Goal: Information Seeking & Learning: Learn about a topic

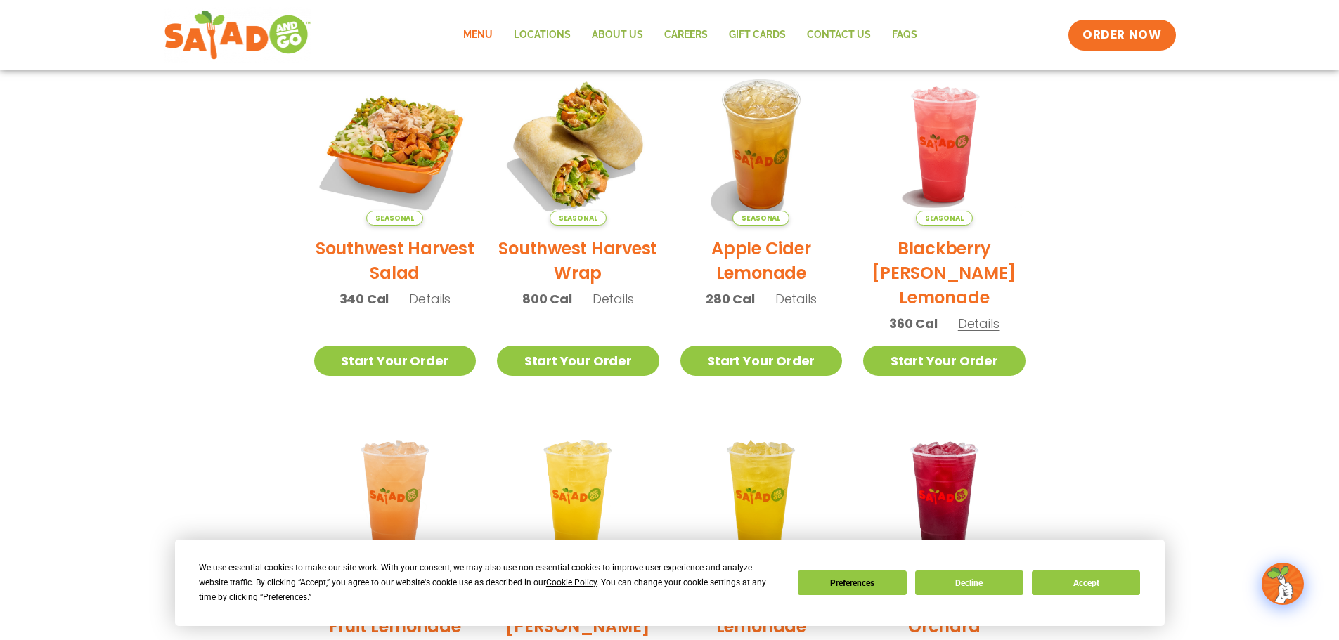
scroll to position [351, 0]
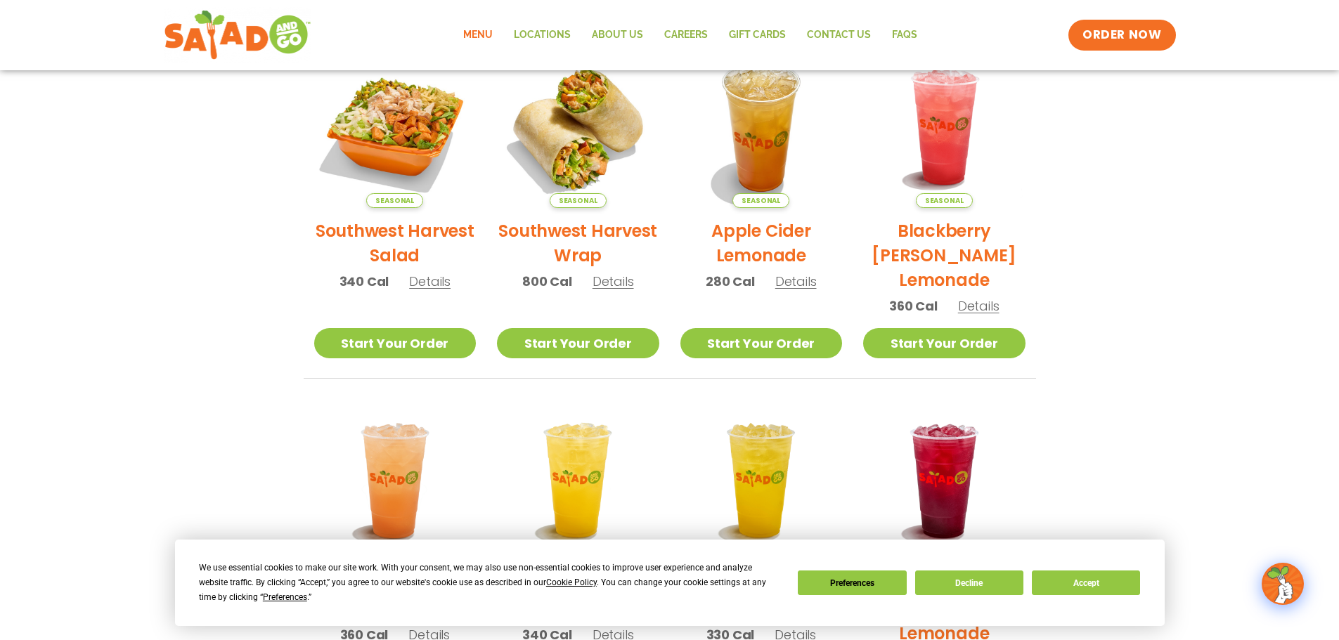
click at [436, 280] on span "Details" at bounding box center [429, 282] width 41 height 18
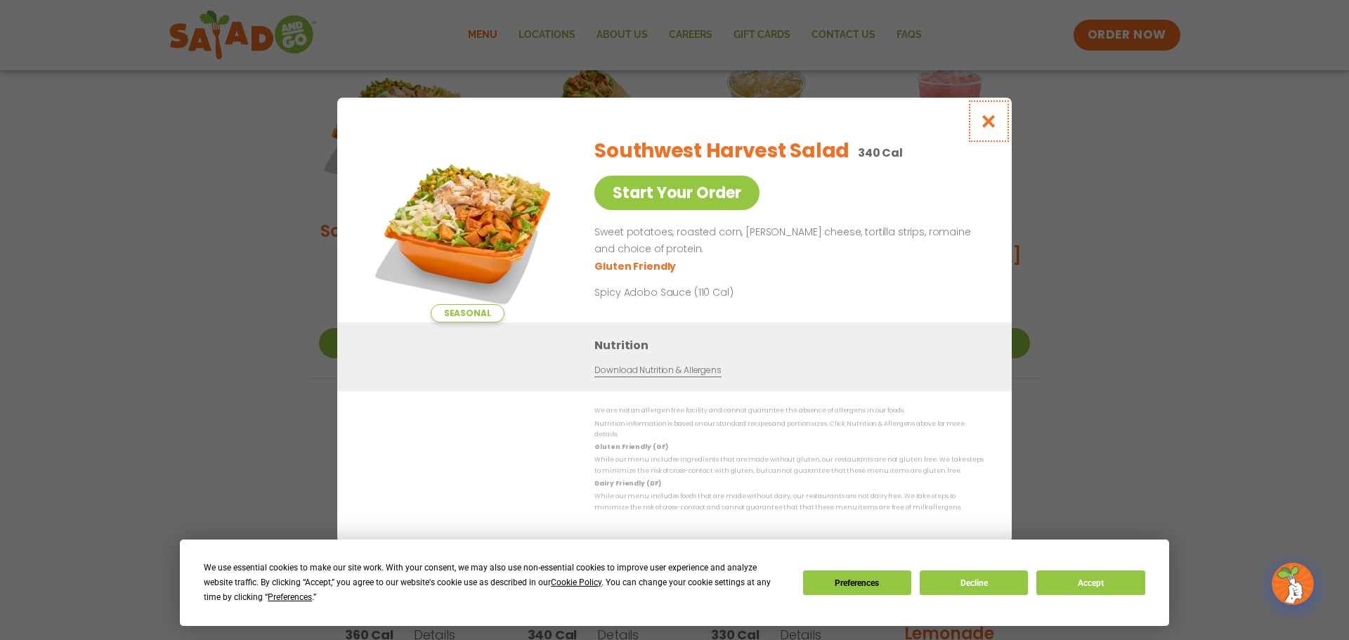
click at [984, 127] on icon "Close modal" at bounding box center [989, 121] width 18 height 15
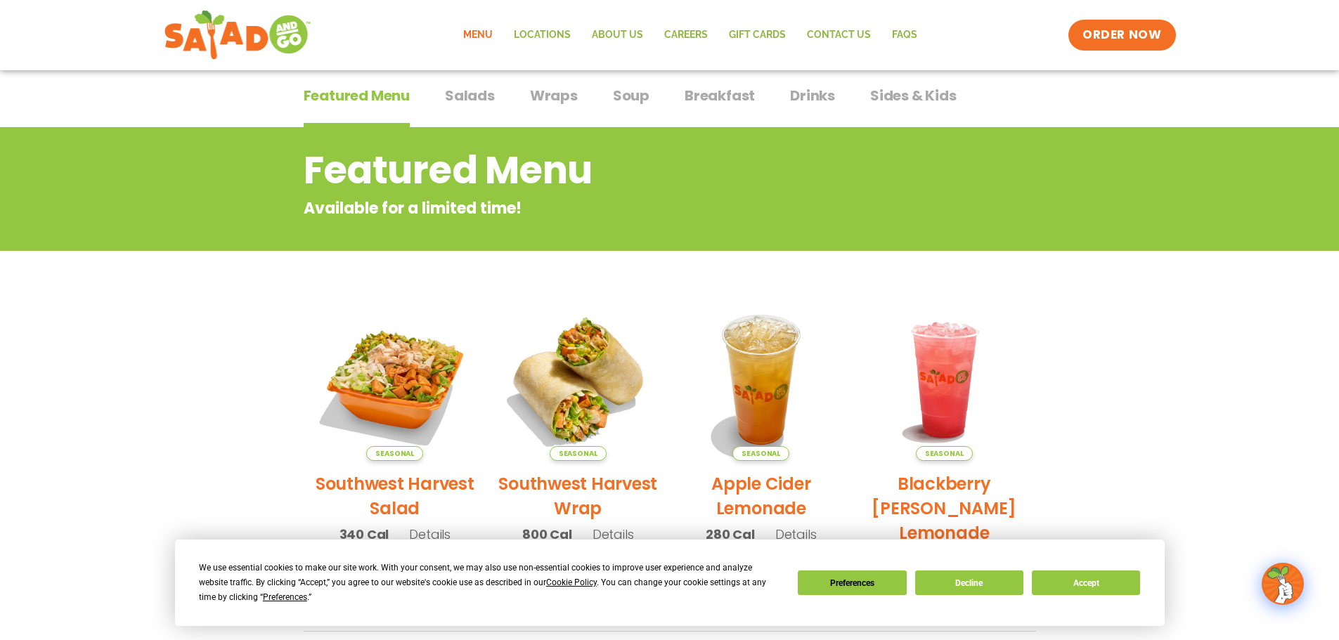
scroll to position [0, 0]
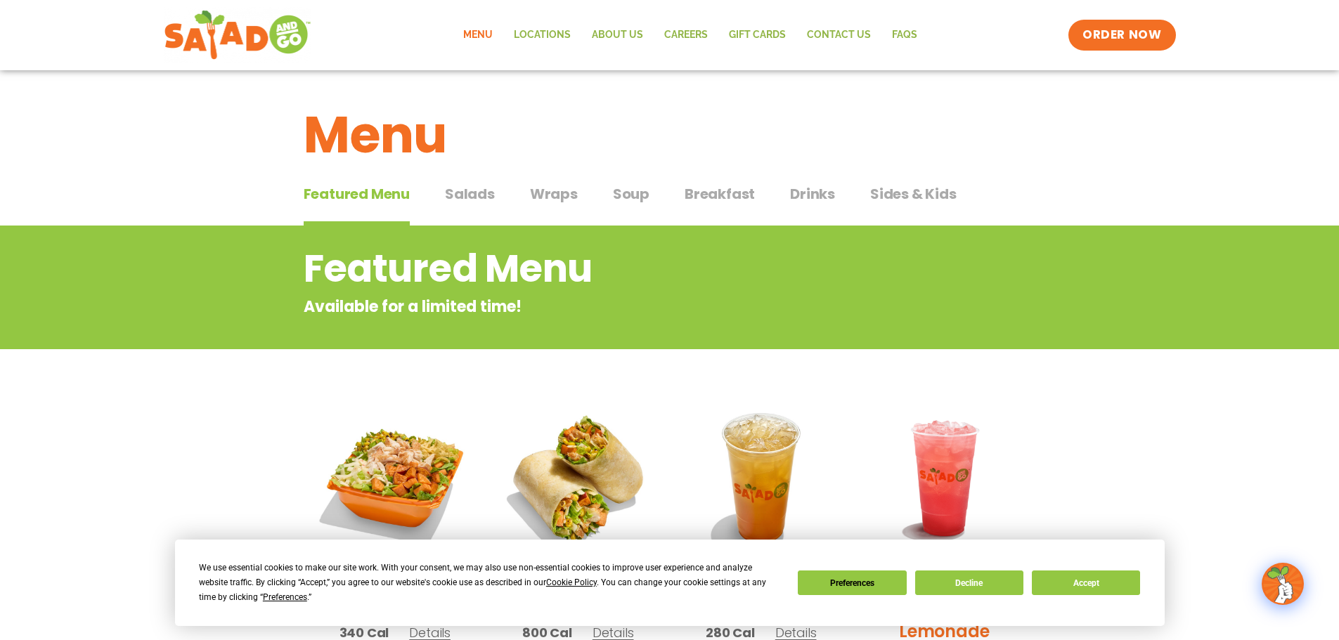
click at [461, 189] on span "Salads" at bounding box center [470, 193] width 50 height 21
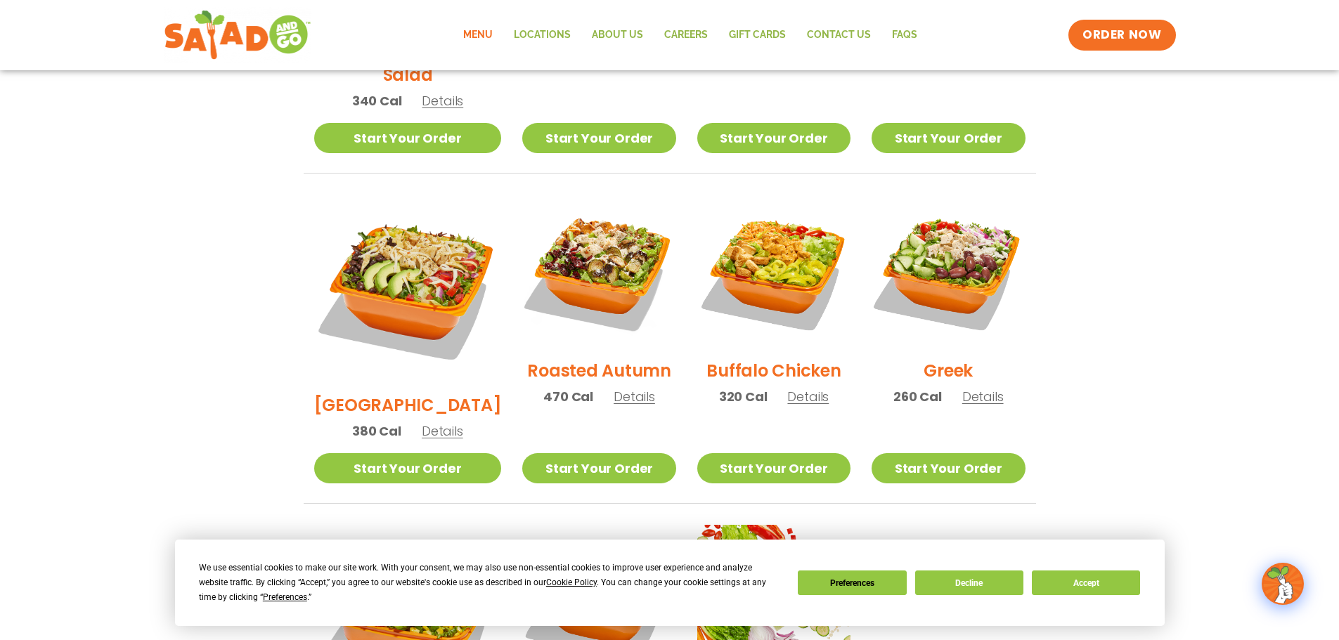
scroll to position [632, 0]
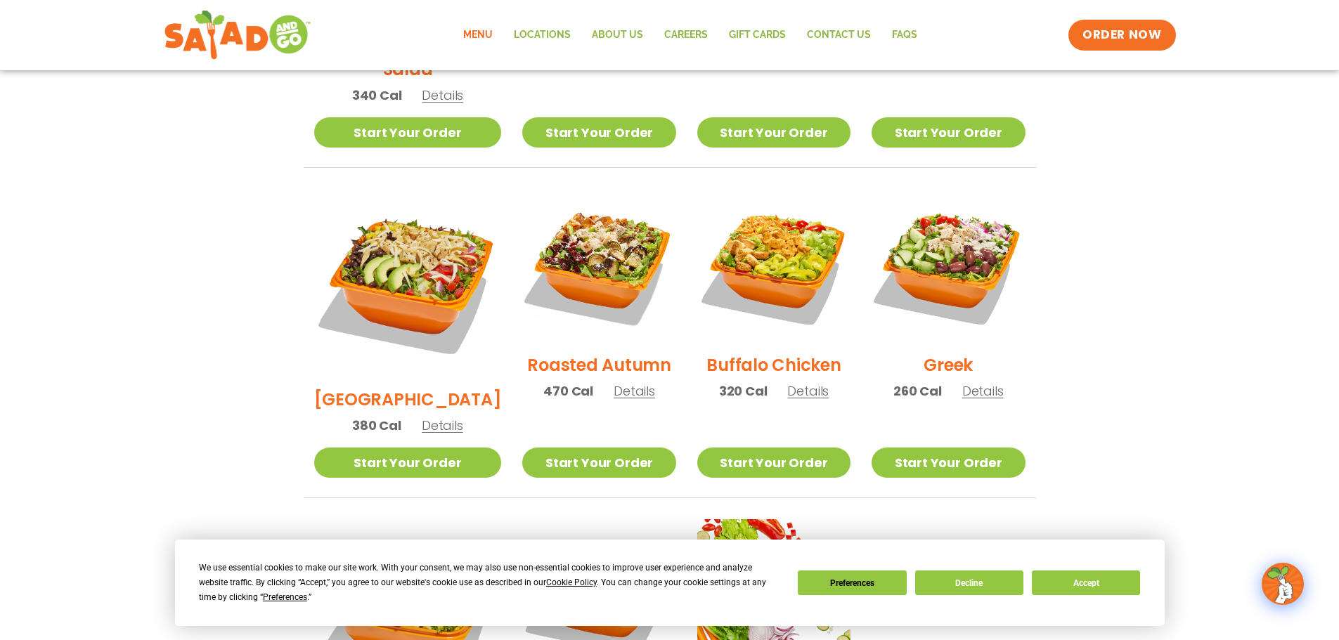
click at [442, 417] on span "Details" at bounding box center [442, 426] width 41 height 18
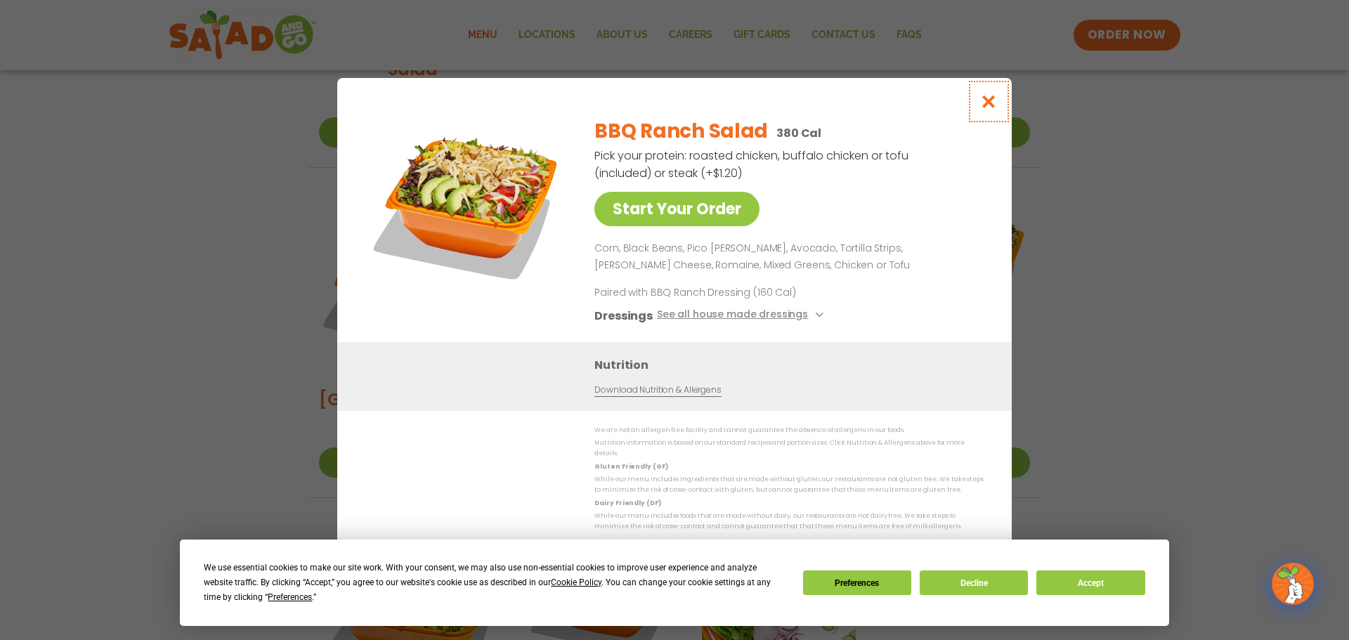
click at [993, 107] on icon "Close modal" at bounding box center [989, 101] width 18 height 15
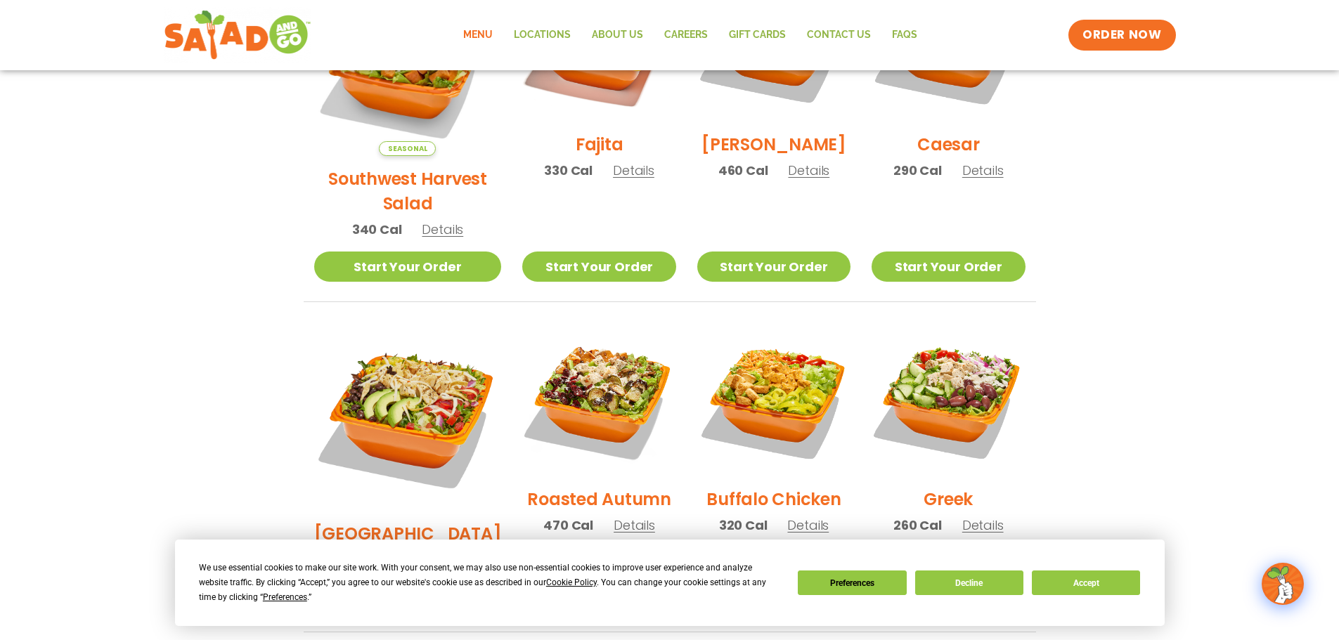
scroll to position [562, 0]
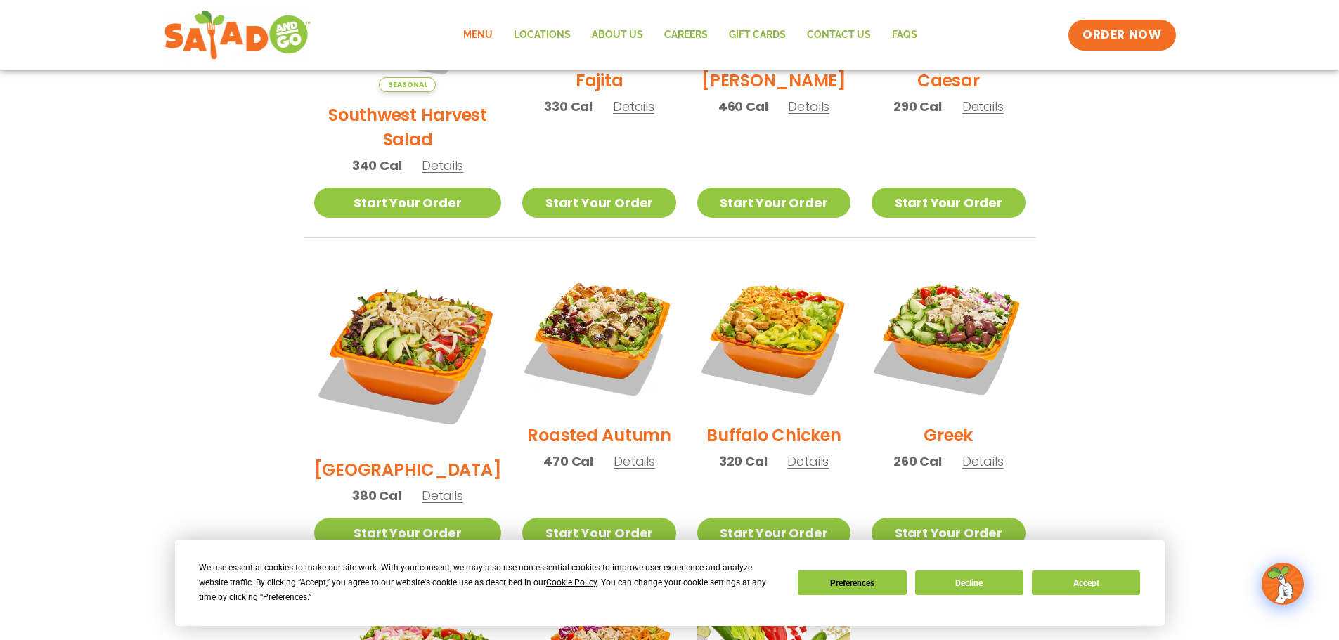
click at [180, 349] on section "Salads Our house-made dressings make our huge portions even more delicious. Goo…" at bounding box center [669, 280] width 1339 height 1235
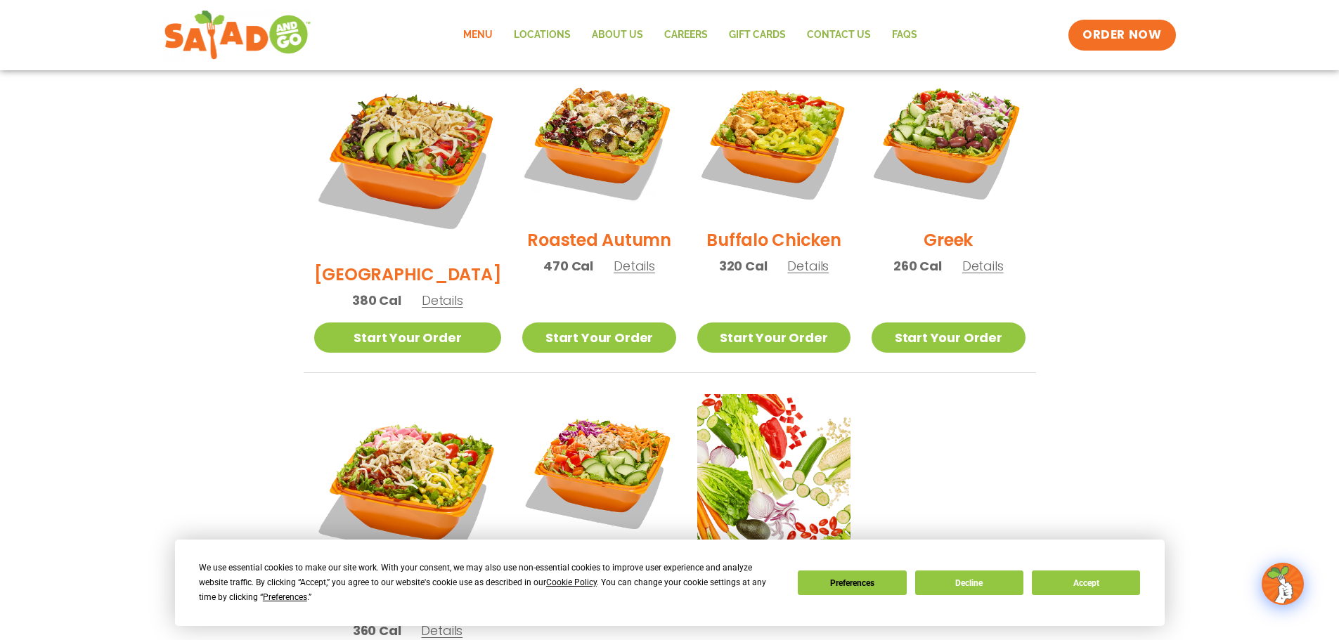
scroll to position [773, 0]
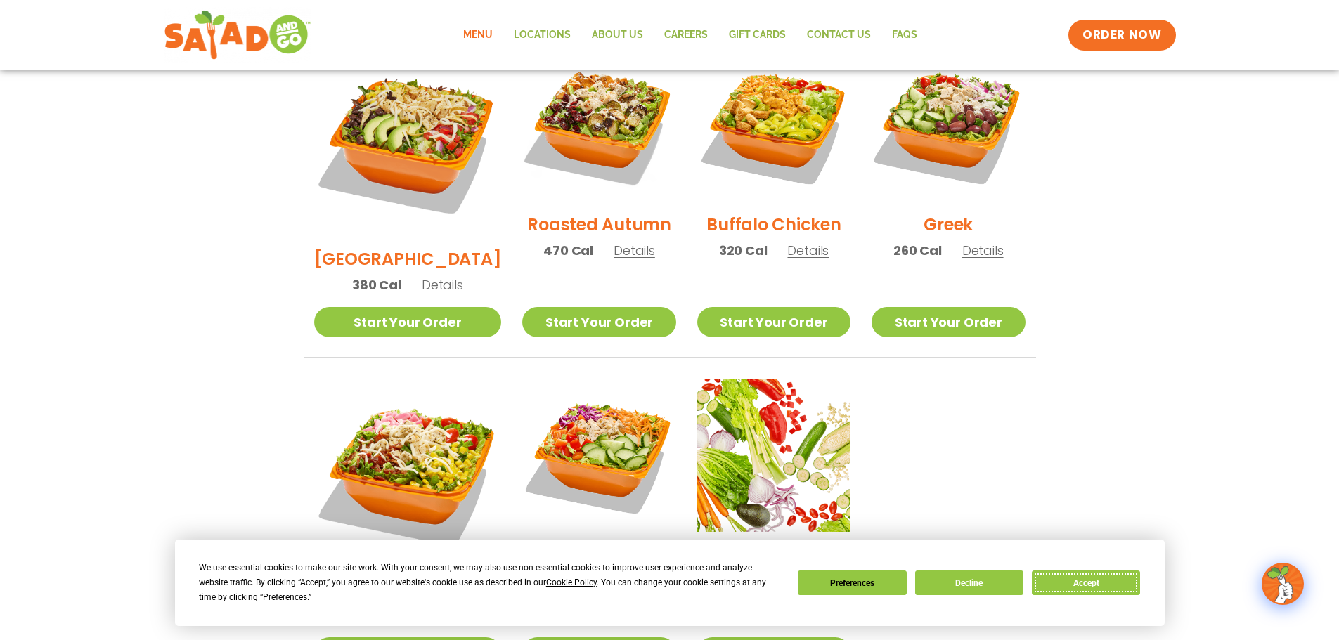
click at [1072, 582] on button "Accept" at bounding box center [1086, 583] width 108 height 25
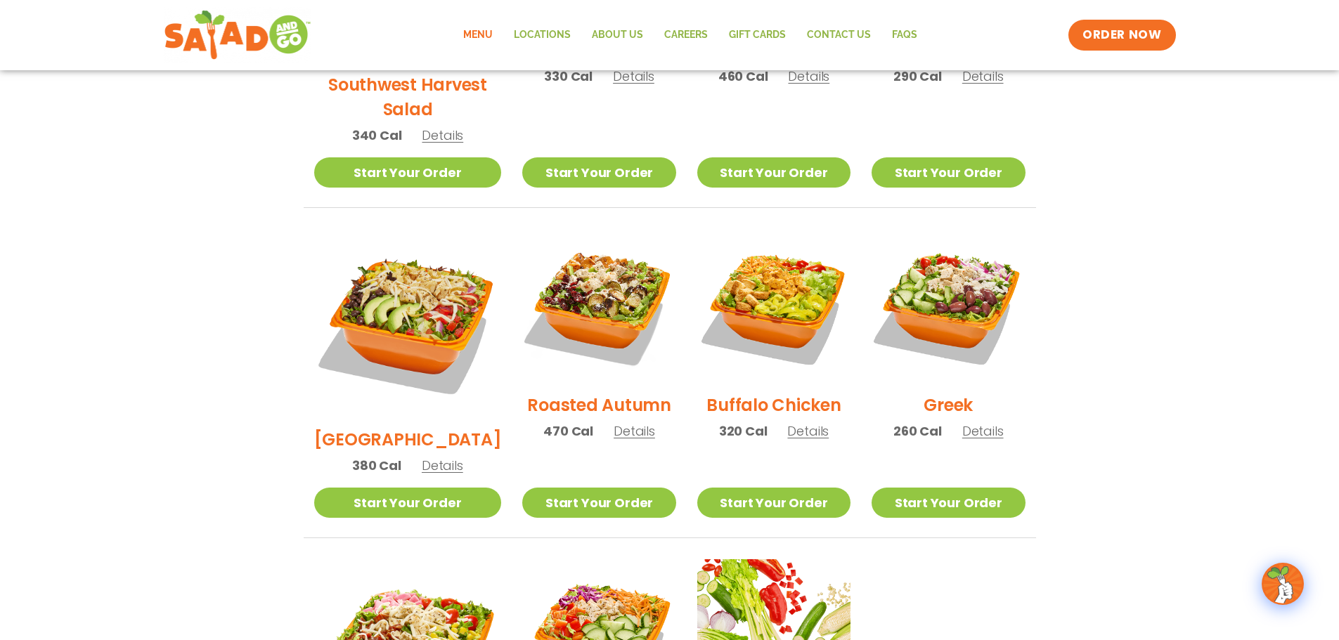
scroll to position [562, 0]
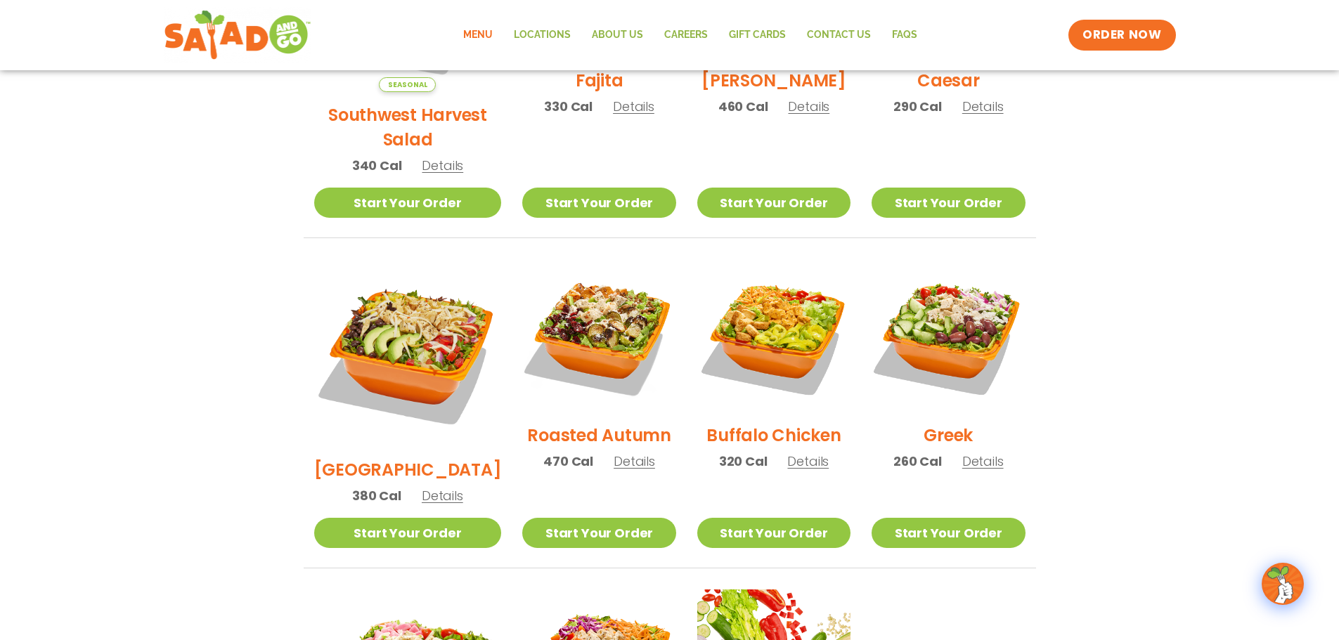
click at [427, 487] on span "Details" at bounding box center [442, 496] width 41 height 18
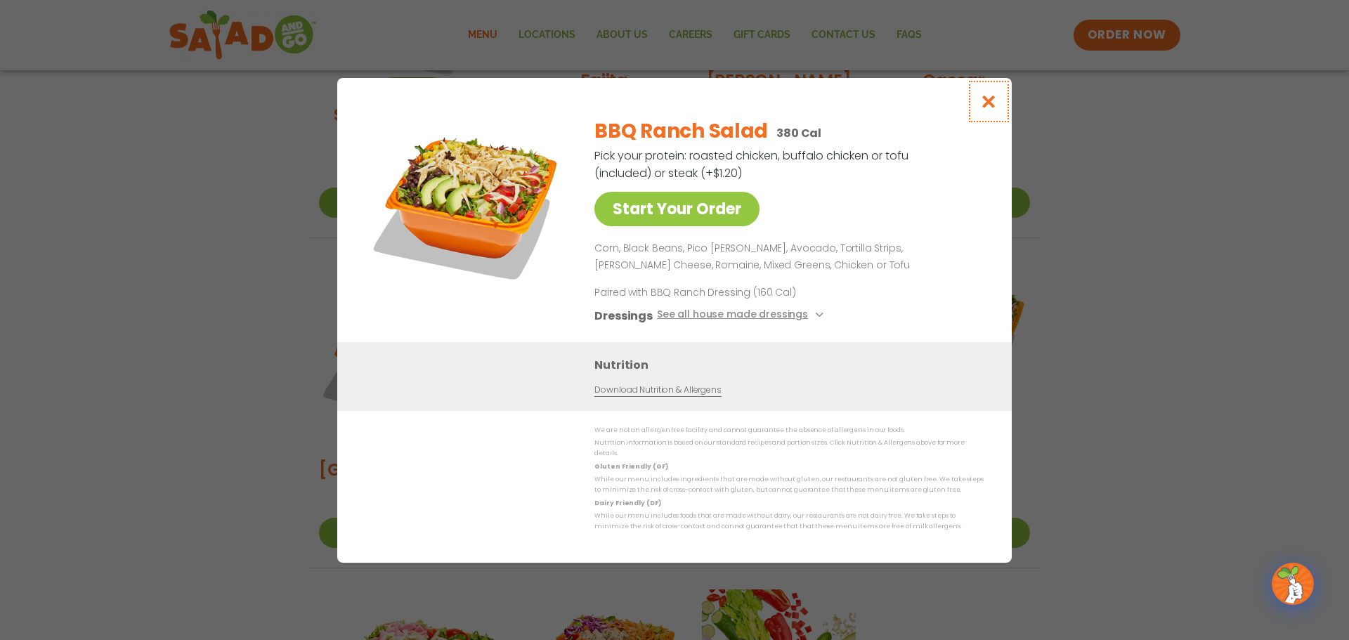
click at [989, 108] on icon "Close modal" at bounding box center [989, 101] width 18 height 15
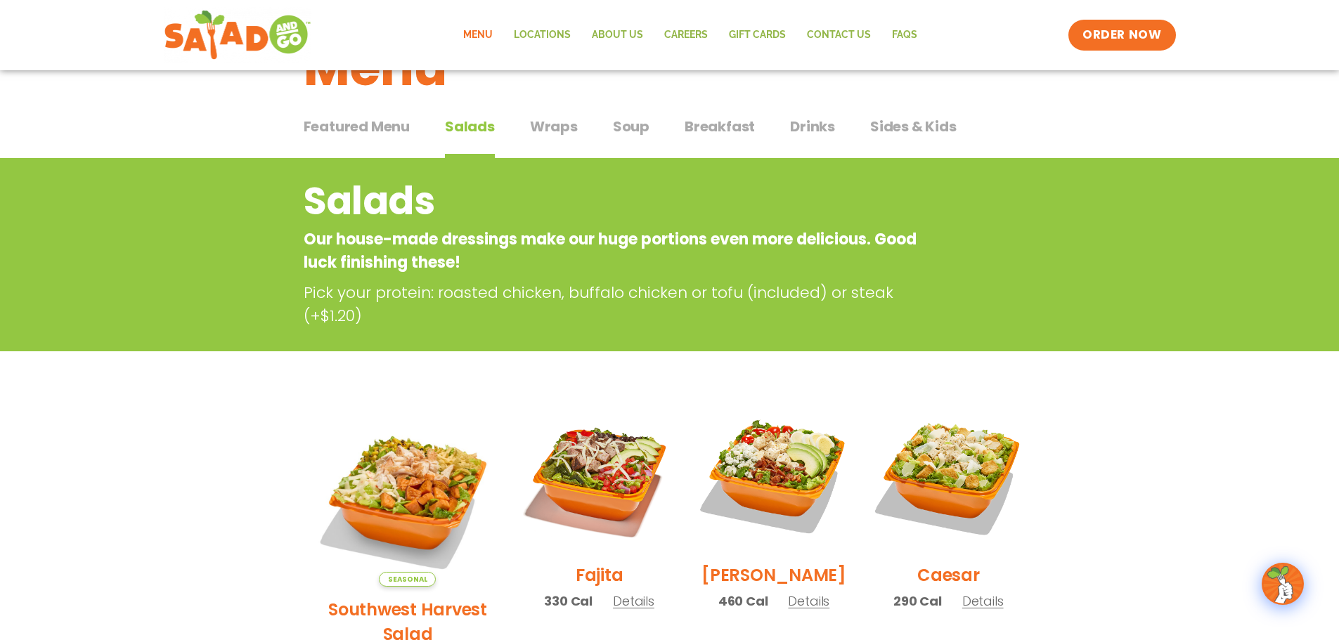
scroll to position [0, 0]
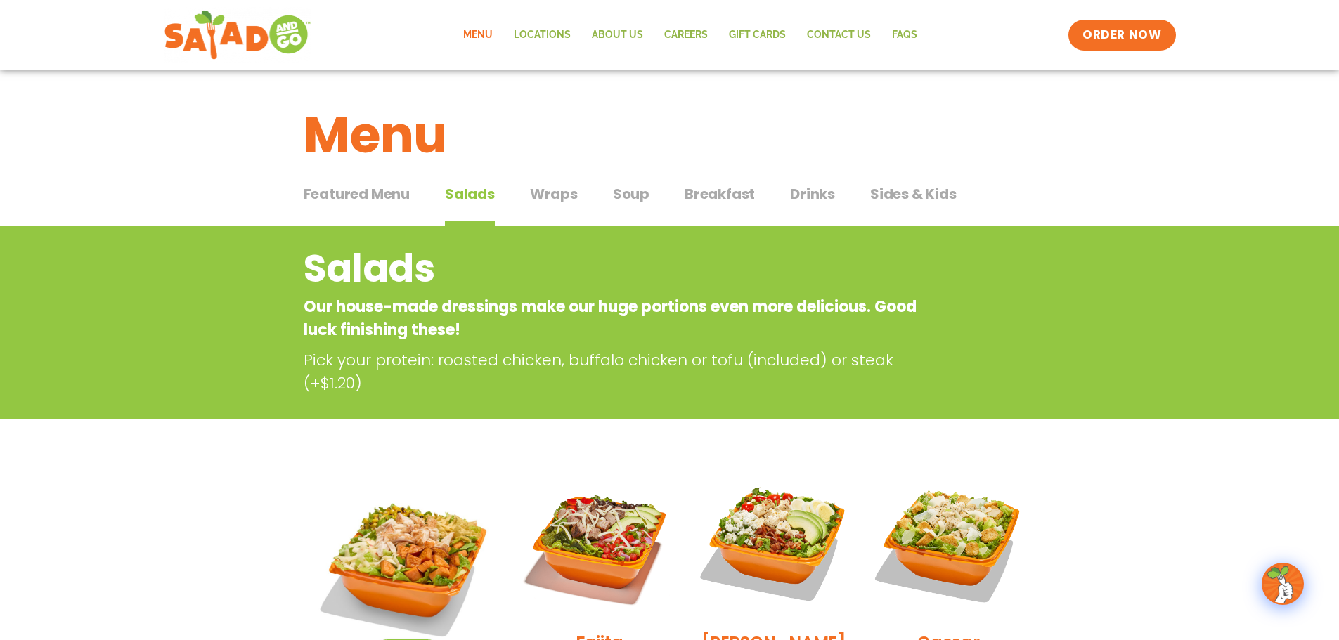
click at [880, 192] on span "Sides & Kids" at bounding box center [913, 193] width 86 height 21
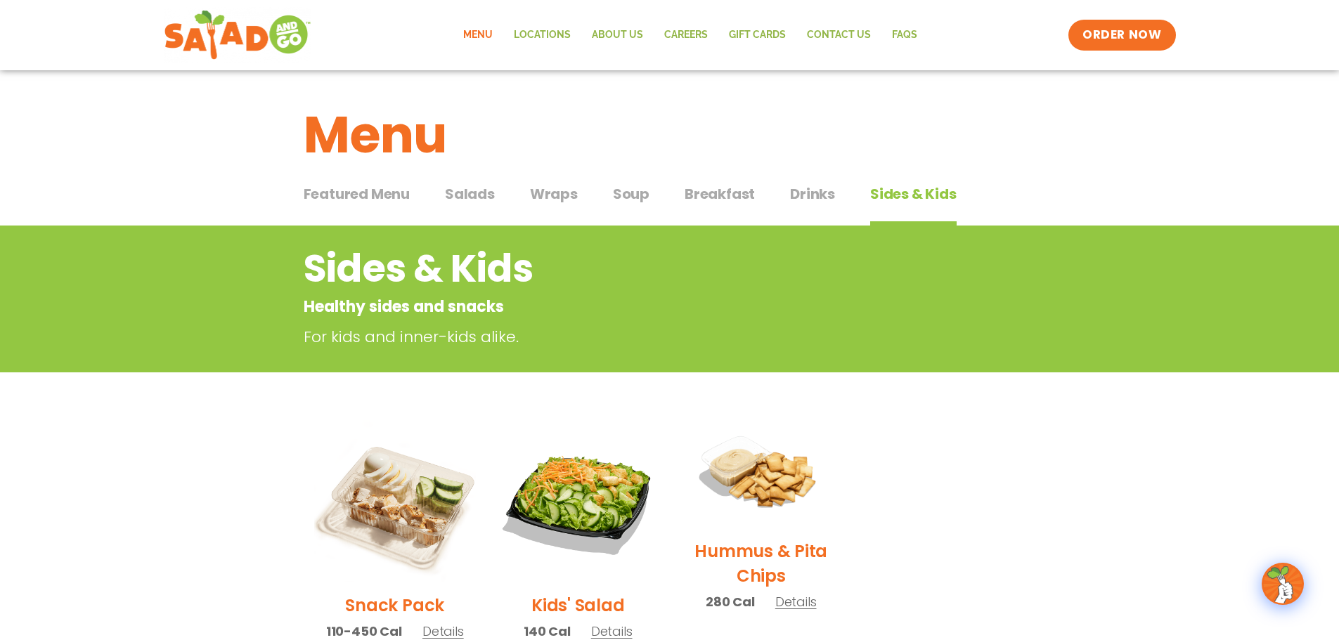
click at [389, 195] on span "Featured Menu" at bounding box center [357, 193] width 106 height 21
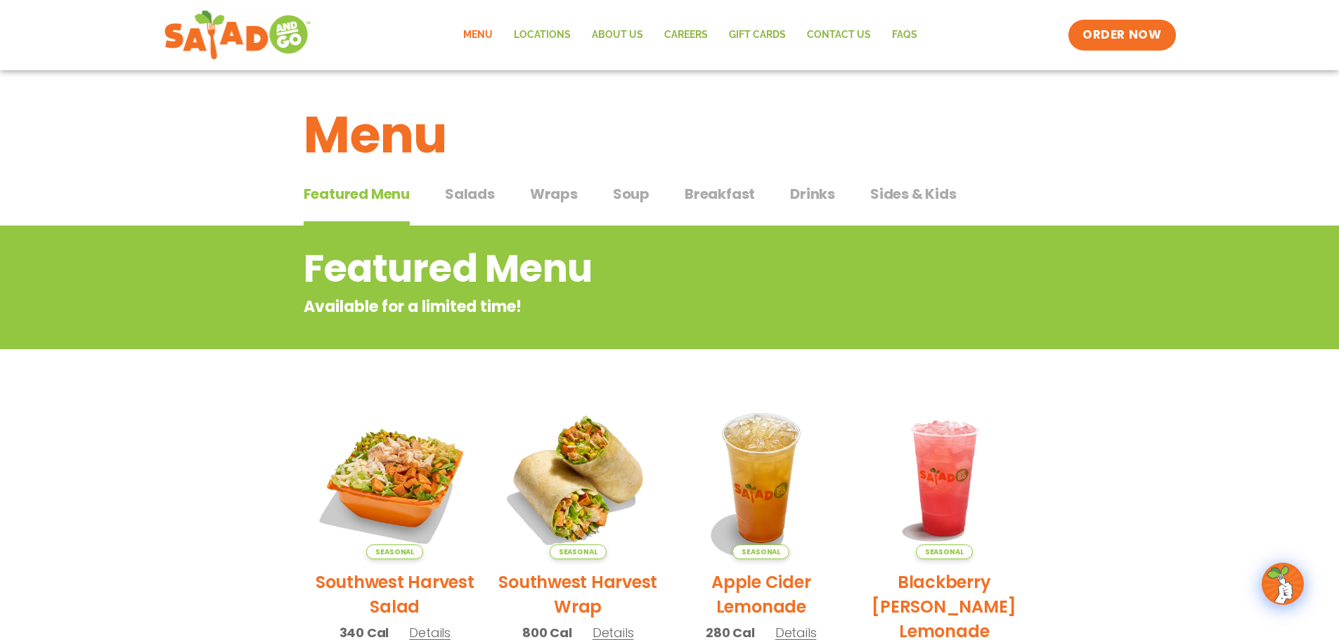
click at [480, 198] on span "Salads" at bounding box center [470, 193] width 50 height 21
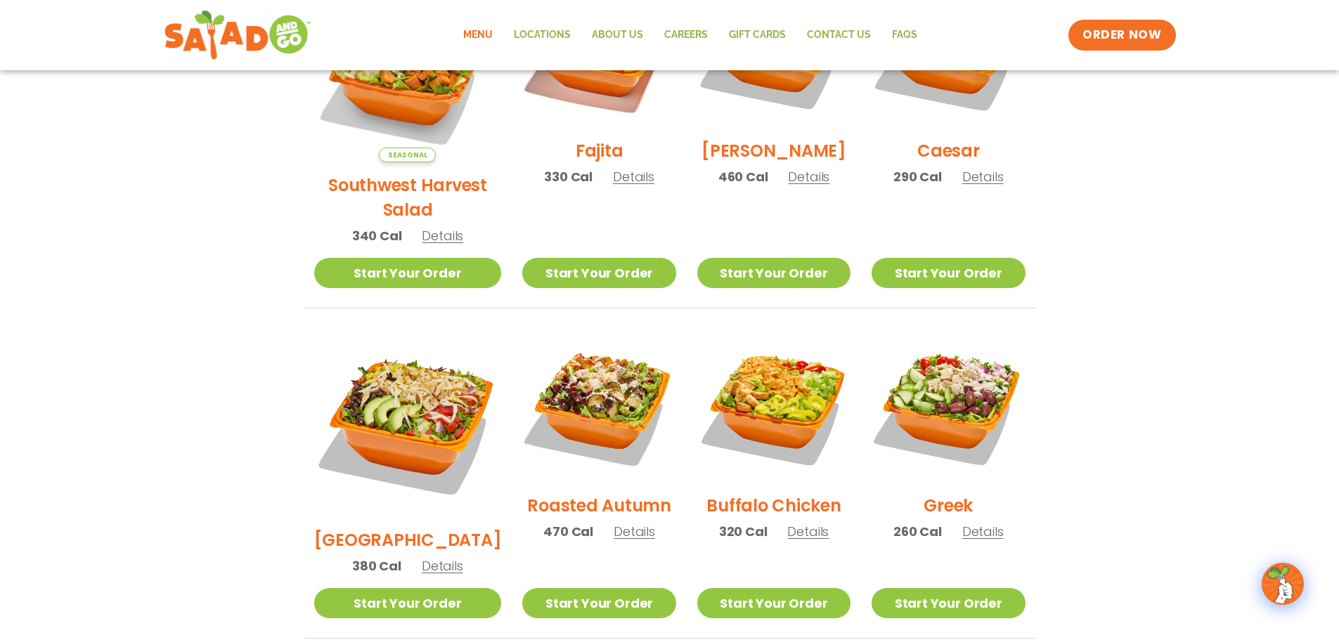
scroll to position [281, 0]
